Goal: Task Accomplishment & Management: Use online tool/utility

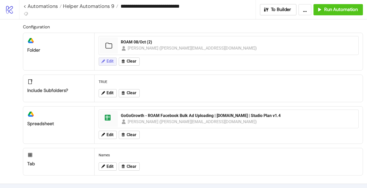
click at [111, 63] on span "Edit" at bounding box center [110, 61] width 7 height 5
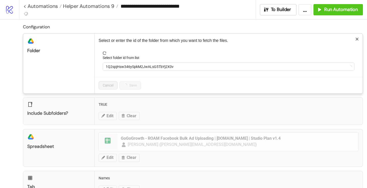
click at [120, 72] on form "Select folder id from list 1Q2spjHsw346ySpkM2JwALsG5TbYj2X0v" at bounding box center [229, 63] width 260 height 25
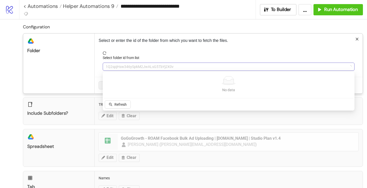
click at [120, 67] on span "1Q2spjHsw346ySpkM2JwALsG5TbYj2X0v" at bounding box center [229, 67] width 246 height 8
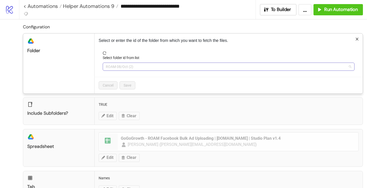
click at [121, 68] on span "ROAM 08/Oct (2)" at bounding box center [229, 67] width 246 height 8
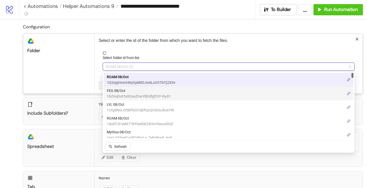
click at [124, 92] on span "FEG 08/Oct" at bounding box center [139, 91] width 64 height 6
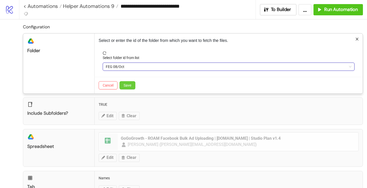
click at [127, 87] on span "Save" at bounding box center [128, 85] width 8 height 4
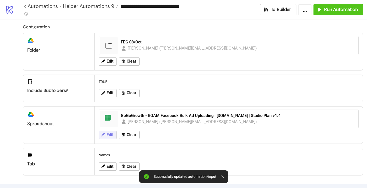
click at [111, 134] on span "Edit" at bounding box center [110, 134] width 7 height 5
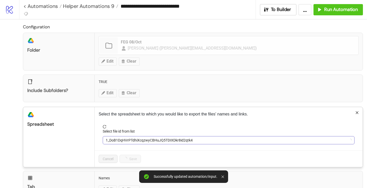
click at [131, 137] on span "1_DoB1DqHVrPTdhiXcqzwyCBHuJQ5TDIXDkr8id2qtk4" at bounding box center [229, 140] width 246 height 8
click at [131, 137] on span "GoGoGrowth - ROAM Facebook Bulk Ad Uploading | [DOMAIN_NAME] | Studio Plan v1.4" at bounding box center [229, 140] width 246 height 8
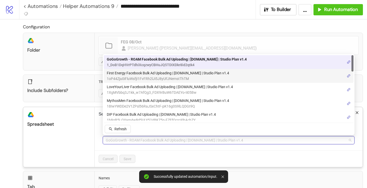
click at [138, 77] on span "1oP44Zju0iFluWsfjI1FvFRh2lJi5J8yUFJNemstThTM" at bounding box center [168, 79] width 122 height 6
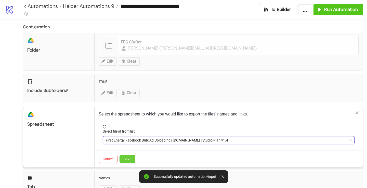
click at [126, 159] on span "Save" at bounding box center [128, 159] width 8 height 4
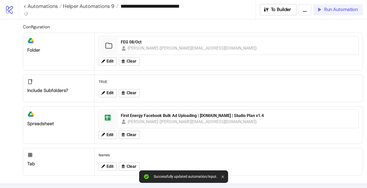
click at [331, 12] on span "Run Automation" at bounding box center [341, 10] width 34 height 6
